Goal: Task Accomplishment & Management: Use online tool/utility

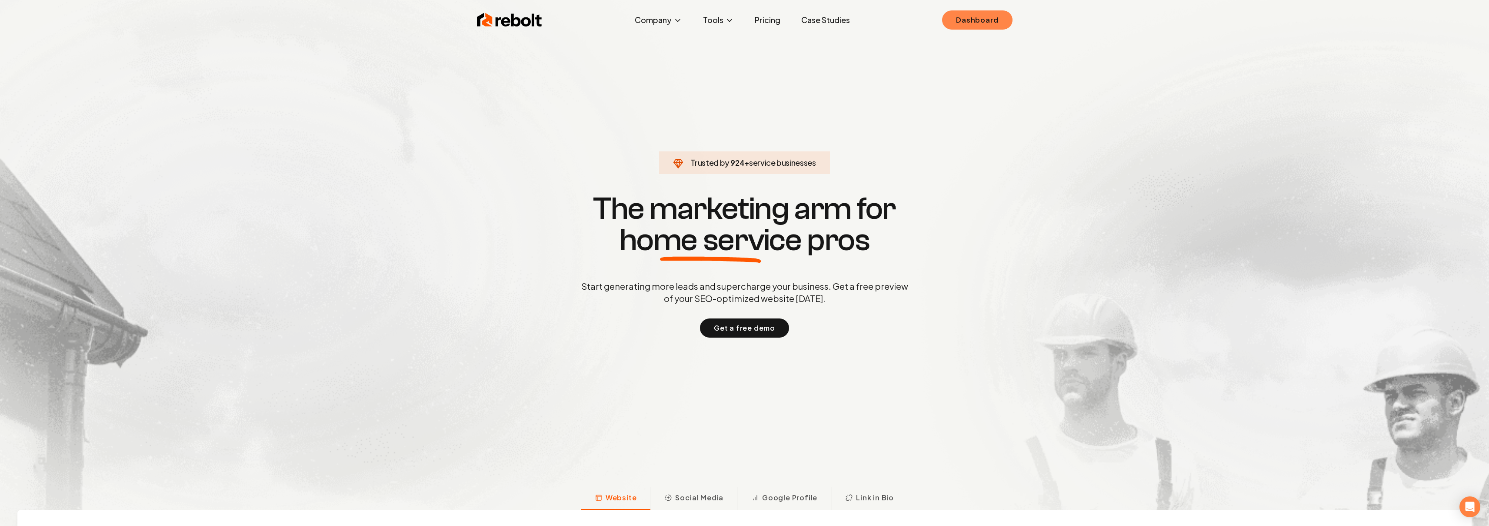
click at [963, 26] on link "Dashboard" at bounding box center [977, 19] width 70 height 19
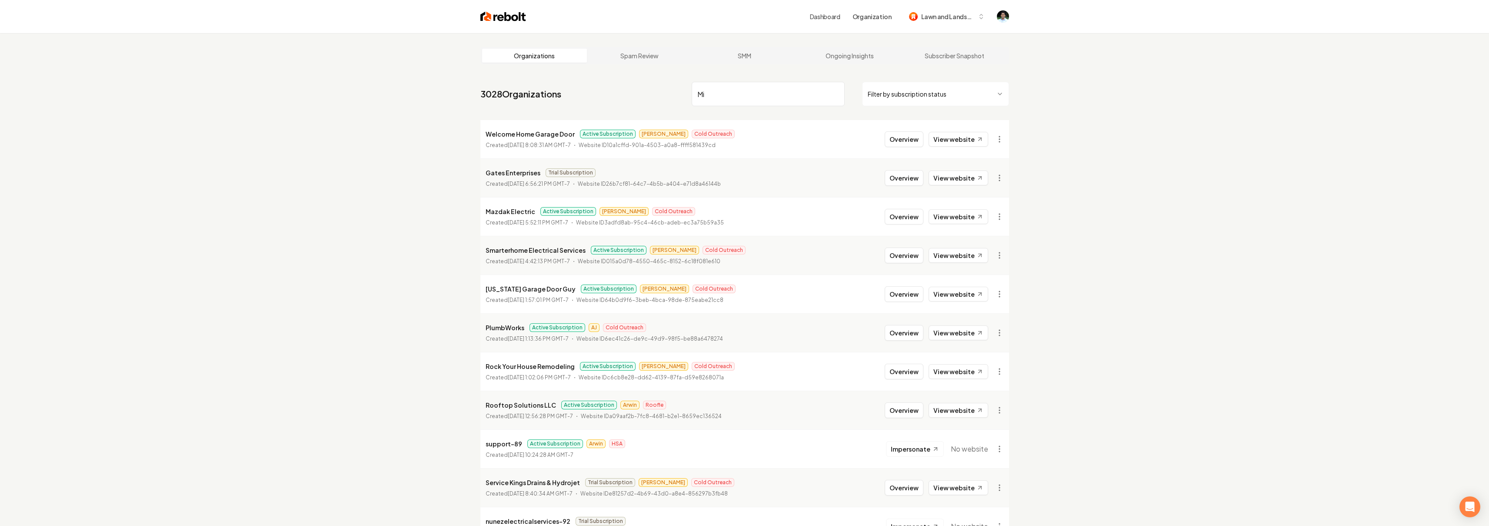
type input "M"
click at [829, 19] on link "Dashboard" at bounding box center [825, 16] width 30 height 9
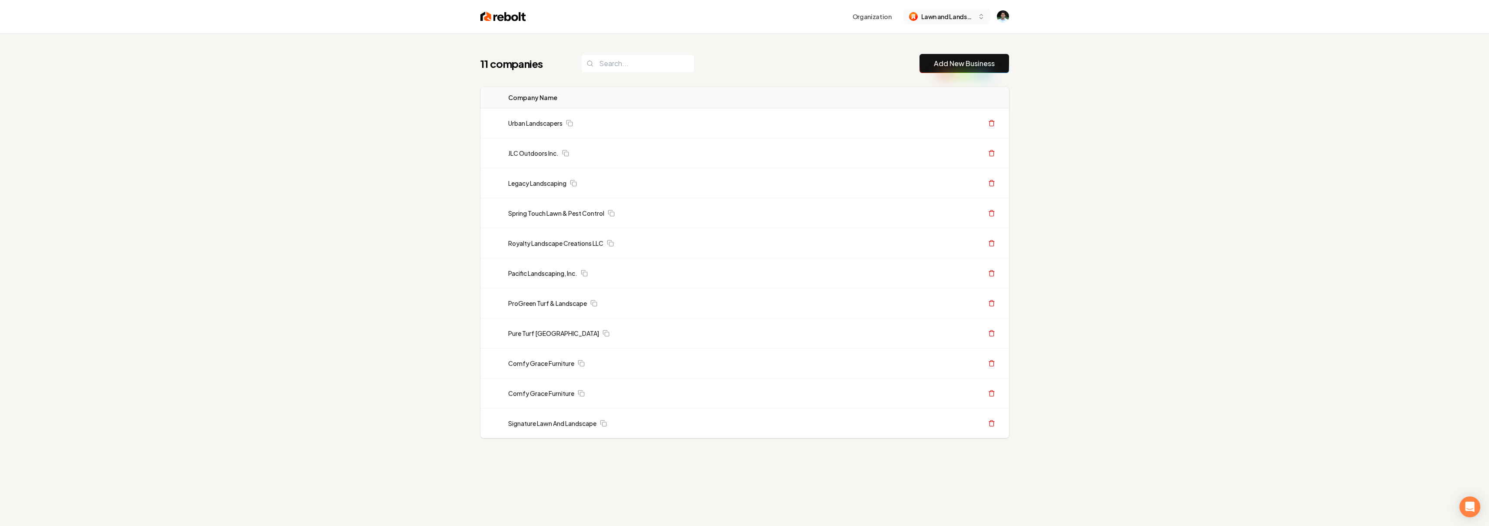
click at [963, 15] on span "Lawn and Landscape 2025" at bounding box center [947, 16] width 53 height 9
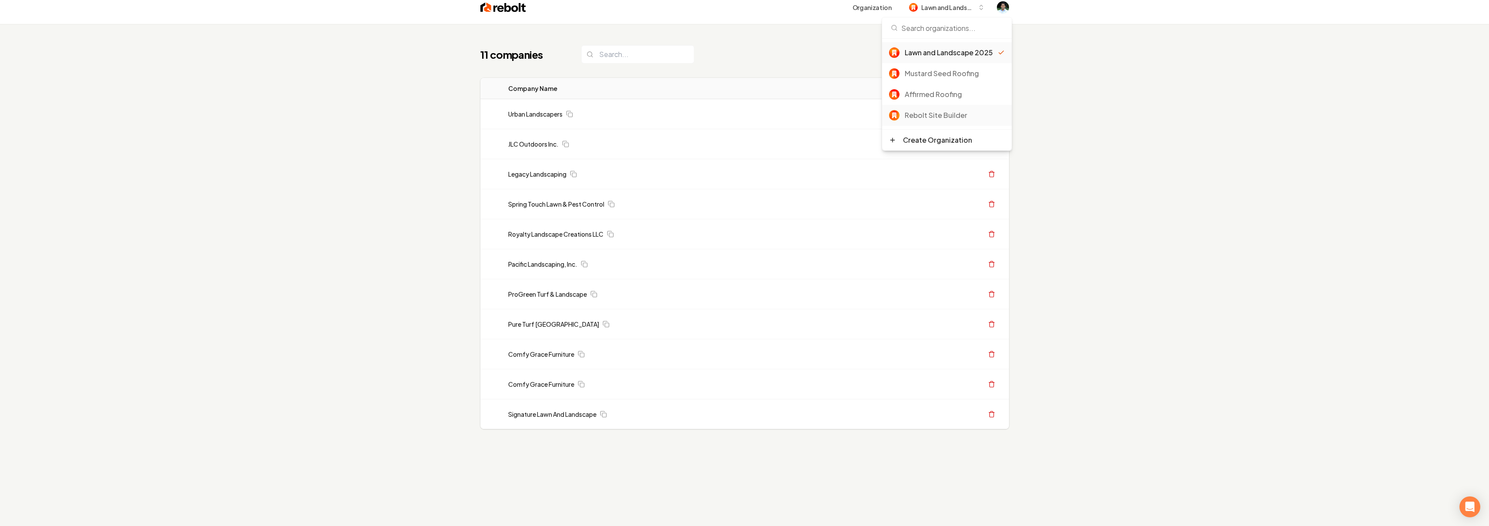
click at [937, 111] on div "Rebolt Site Builder" at bounding box center [955, 115] width 100 height 10
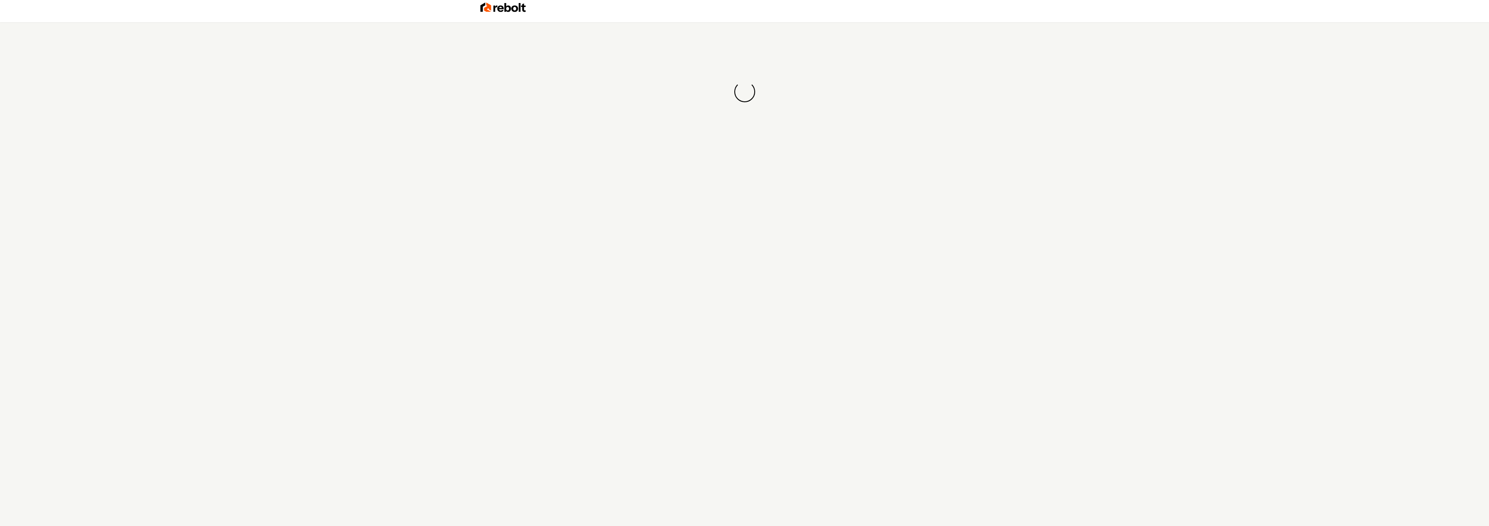
scroll to position [9, 0]
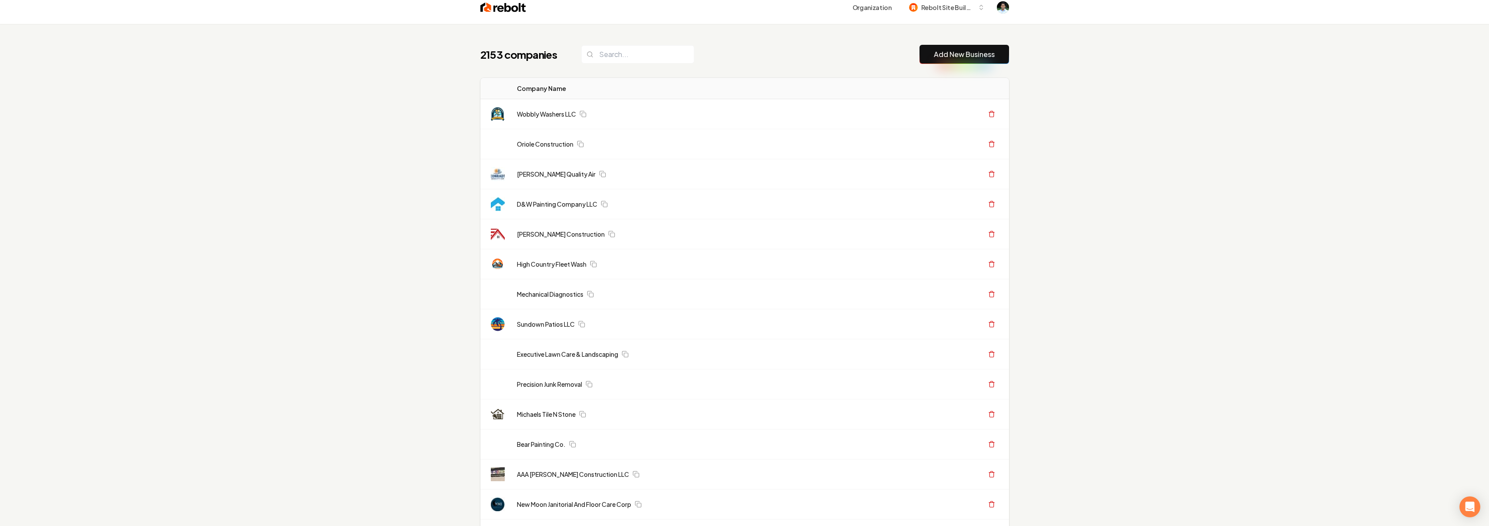
click at [730, 62] on div "2153 companies Add New Business" at bounding box center [744, 54] width 529 height 19
click at [631, 56] on input "search" at bounding box center [637, 54] width 113 height 18
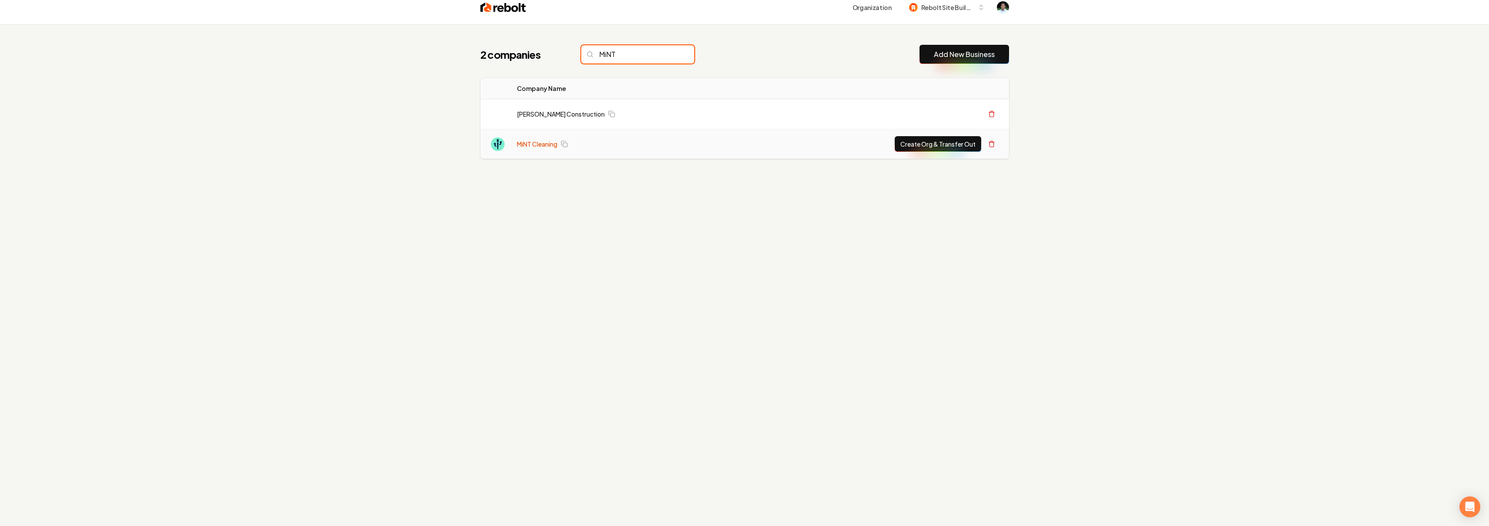
type input "MiNT"
click at [539, 145] on link "MiNT Cleaning" at bounding box center [537, 144] width 40 height 9
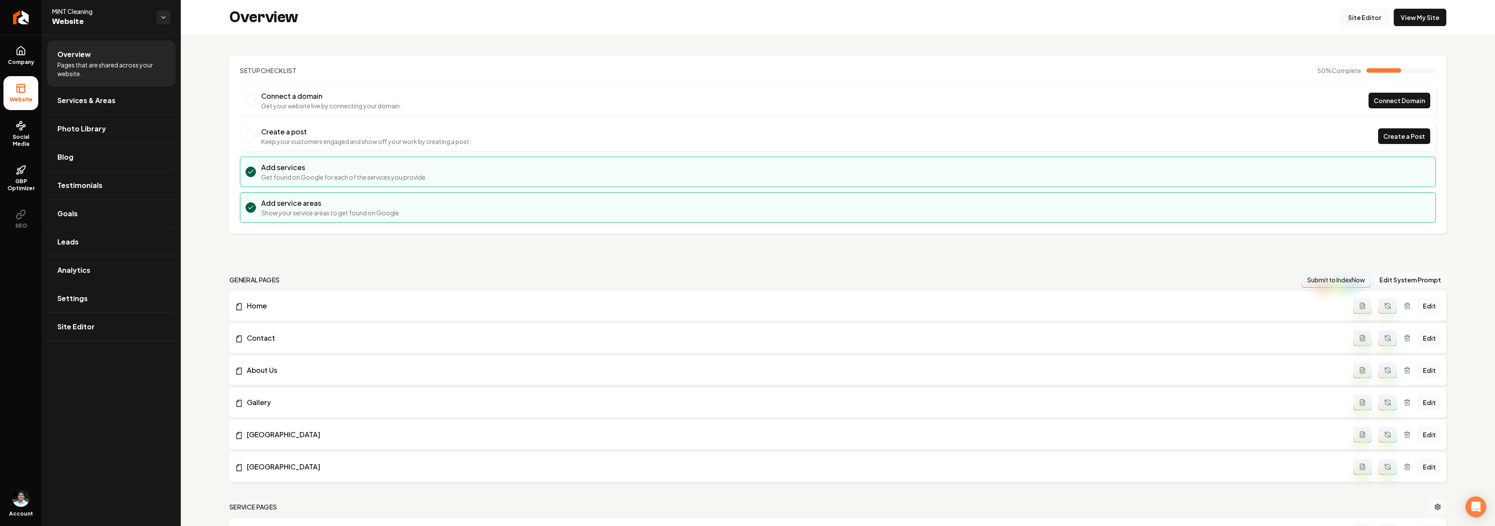
click at [1360, 21] on link "Site Editor" at bounding box center [1365, 17] width 48 height 17
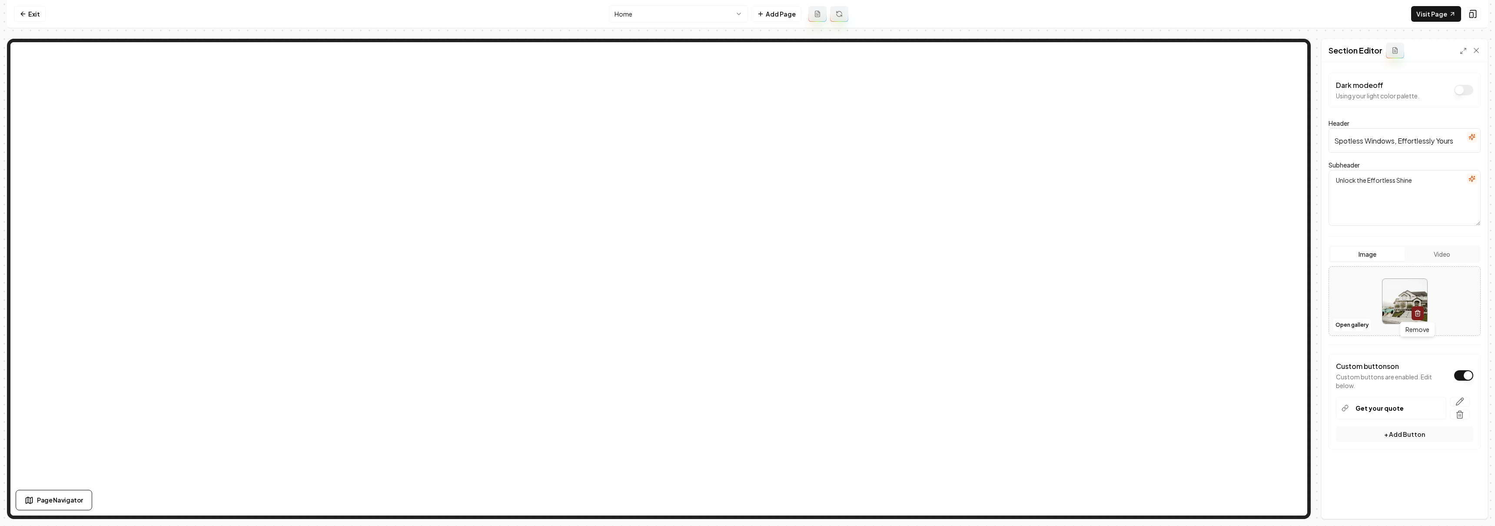
click at [1418, 311] on icon "button" at bounding box center [1417, 311] width 5 height 0
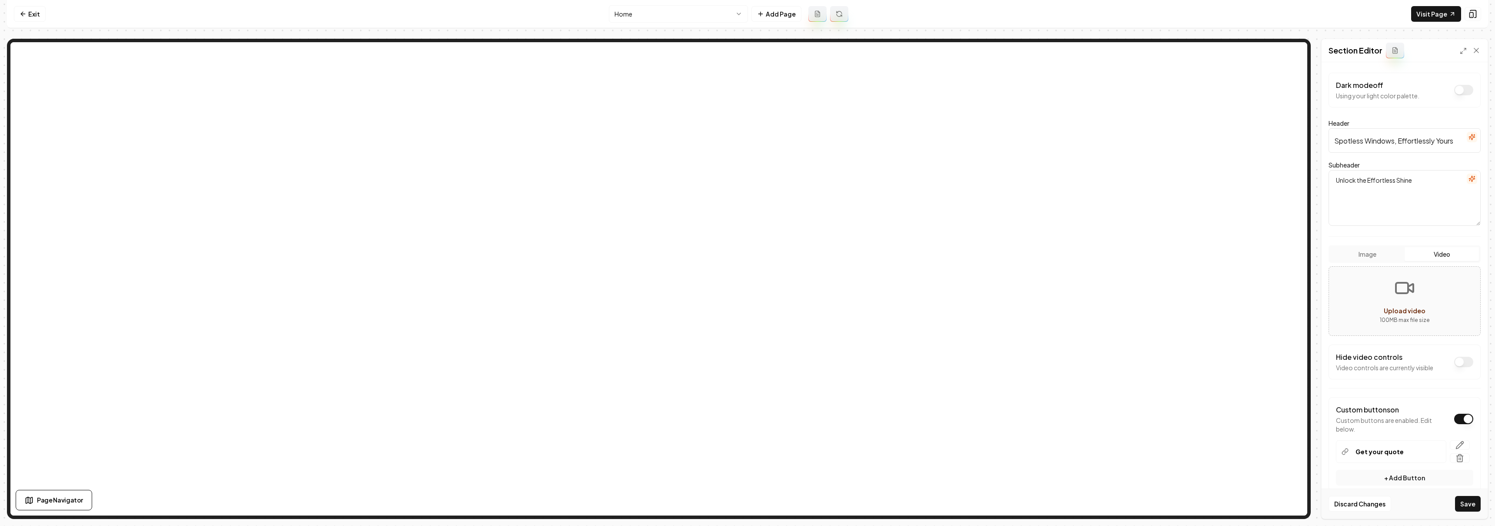
click at [1448, 253] on button "Video" at bounding box center [1442, 254] width 74 height 14
click at [1410, 308] on span "Upload video" at bounding box center [1405, 310] width 42 height 8
type input "**********"
click at [1476, 502] on button "Save" at bounding box center [1468, 504] width 26 height 16
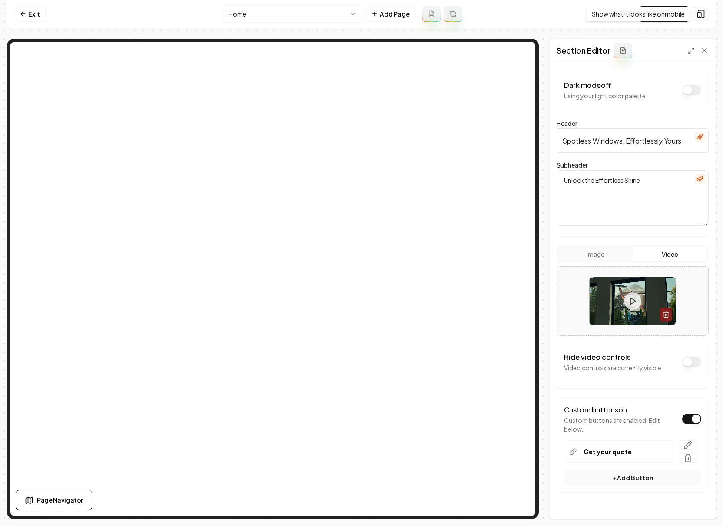
click at [702, 15] on rect at bounding box center [699, 15] width 3 height 5
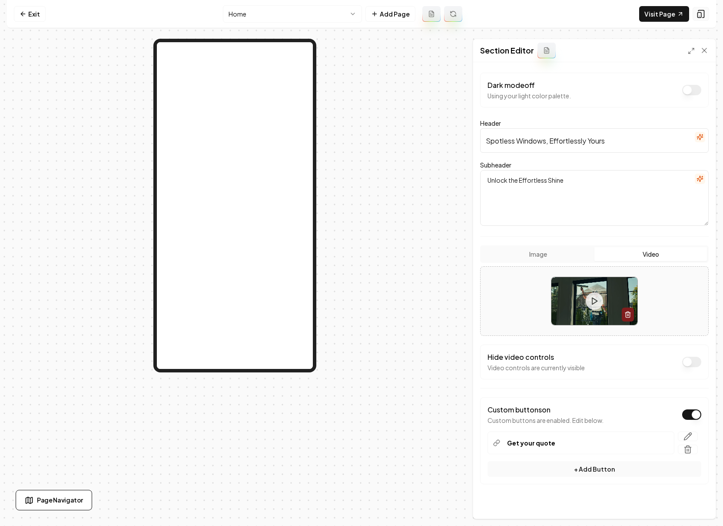
click at [702, 15] on rect at bounding box center [699, 15] width 3 height 5
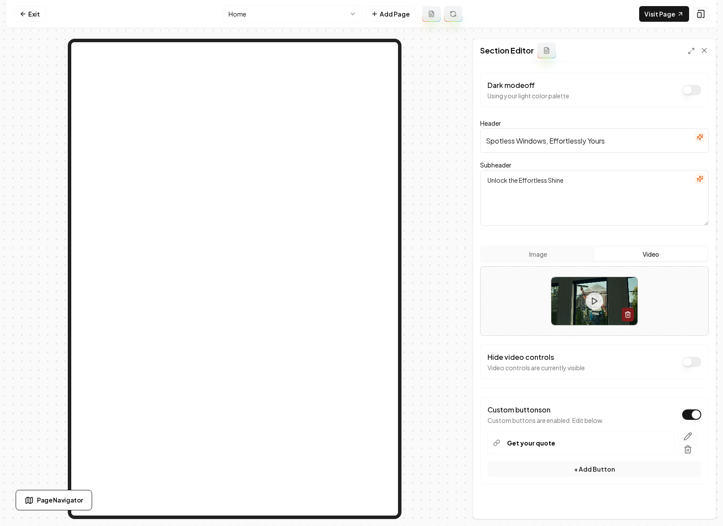
click at [702, 15] on rect at bounding box center [699, 15] width 3 height 5
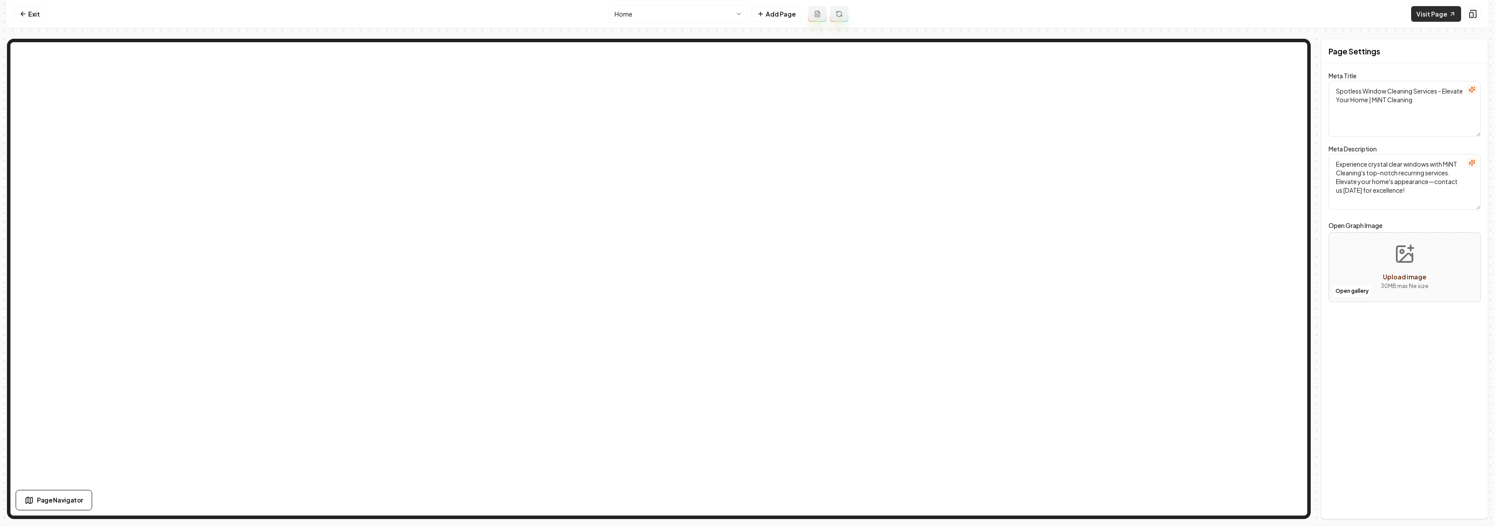
click at [1454, 10] on icon at bounding box center [1452, 13] width 7 height 7
